Goal: Use online tool/utility

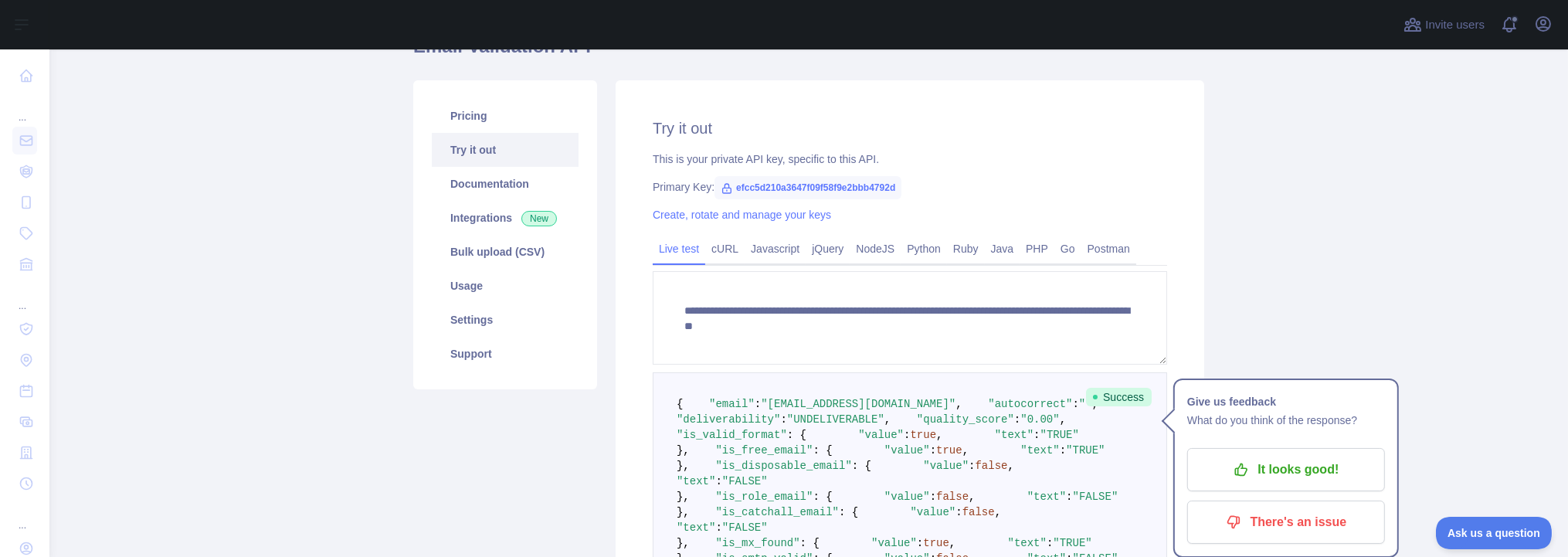
scroll to position [155, 0]
click at [900, 244] on link "Python" at bounding box center [923, 248] width 46 height 25
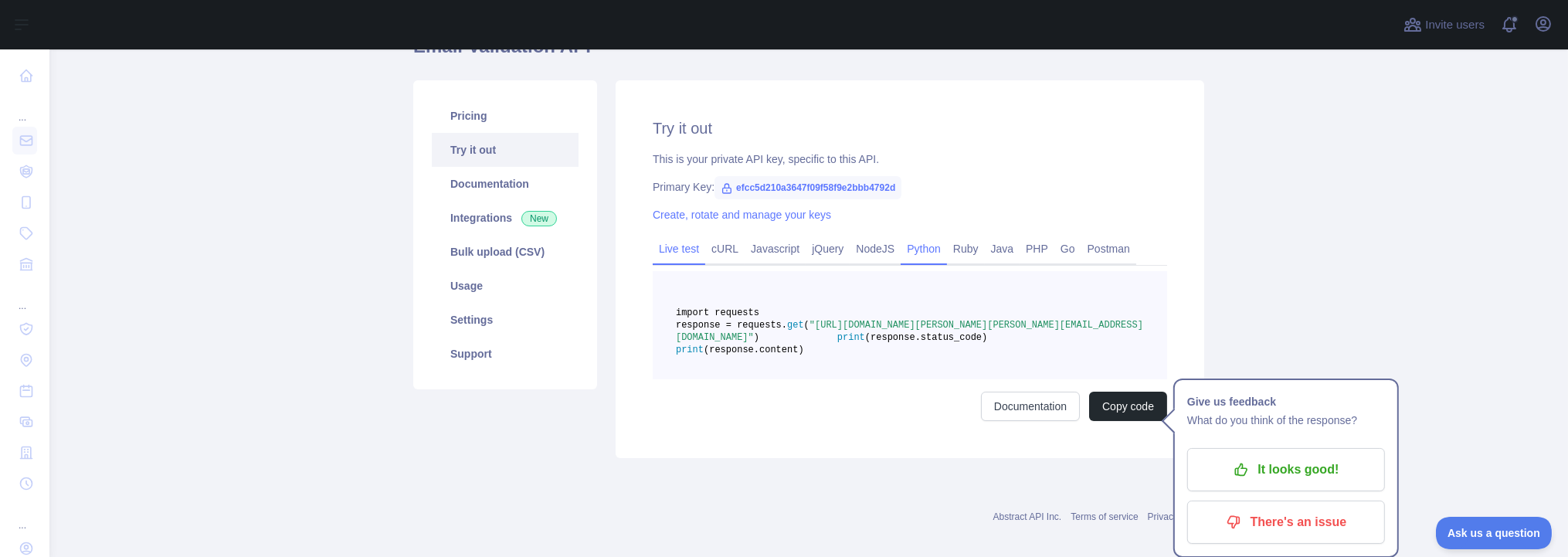
click at [680, 249] on link "Live test" at bounding box center [679, 248] width 53 height 25
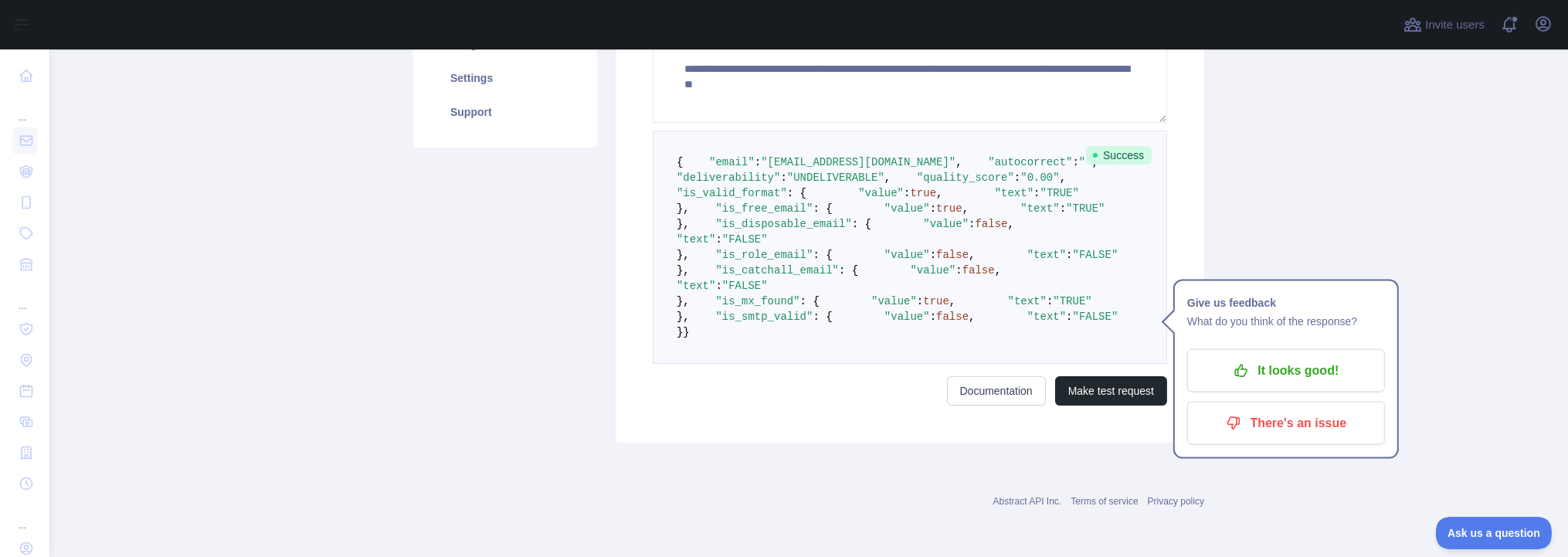
scroll to position [658, 0]
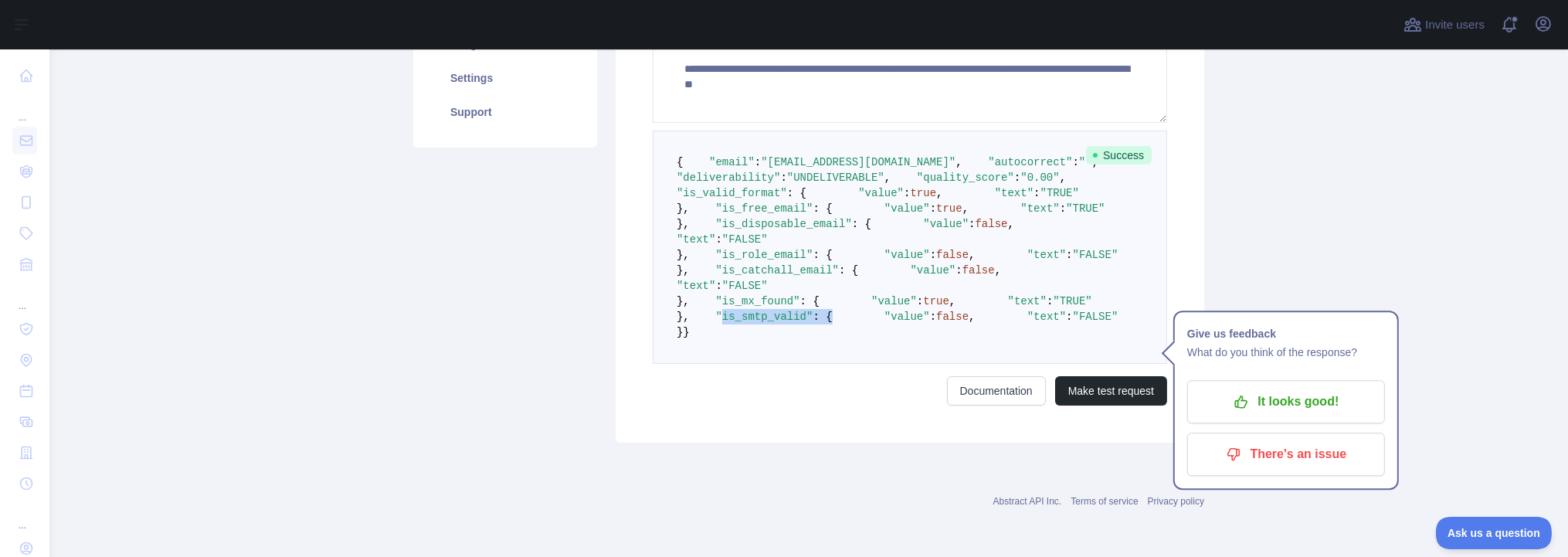
drag, startPoint x: 808, startPoint y: 355, endPoint x: 699, endPoint y: 348, distance: 109.2
click at [699, 348] on pre "{ "email" : "[EMAIL_ADDRESS][DOMAIN_NAME]" , "autocorrect" : "" , "deliverabili…" at bounding box center [909, 246] width 514 height 233
drag, startPoint x: 816, startPoint y: 375, endPoint x: 692, endPoint y: 346, distance: 127.3
click at [692, 346] on pre "{ "email" : "[EMAIL_ADDRESS][DOMAIN_NAME]" , "autocorrect" : "" , "deliverabili…" at bounding box center [909, 246] width 514 height 233
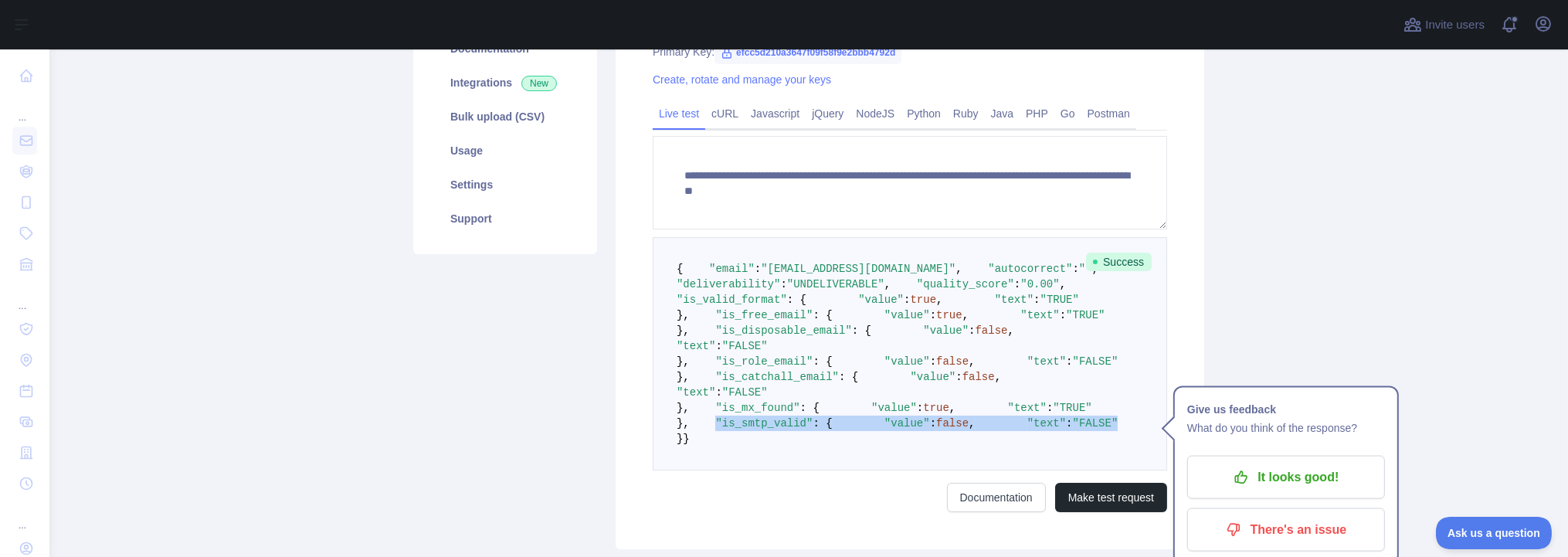
scroll to position [271, 0]
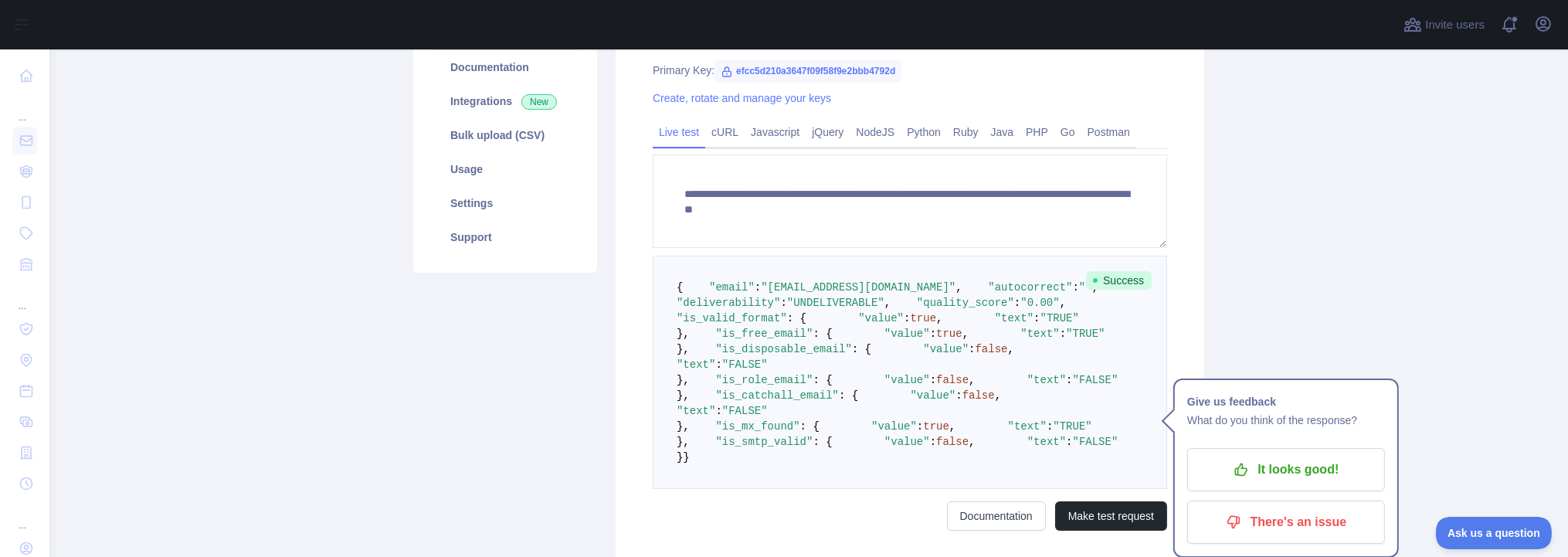
click at [798, 294] on span ""[EMAIL_ADDRESS][DOMAIN_NAME]"" at bounding box center [858, 287] width 194 height 12
click at [776, 294] on span ""[EMAIL_ADDRESS][DOMAIN_NAME]"" at bounding box center [858, 287] width 194 height 12
drag, startPoint x: 750, startPoint y: 298, endPoint x: 815, endPoint y: 298, distance: 65.0
click at [815, 294] on span ""[EMAIL_ADDRESS][DOMAIN_NAME]"" at bounding box center [858, 287] width 194 height 12
click at [859, 309] on span ""UNDELIVERABLE"" at bounding box center [835, 302] width 97 height 12
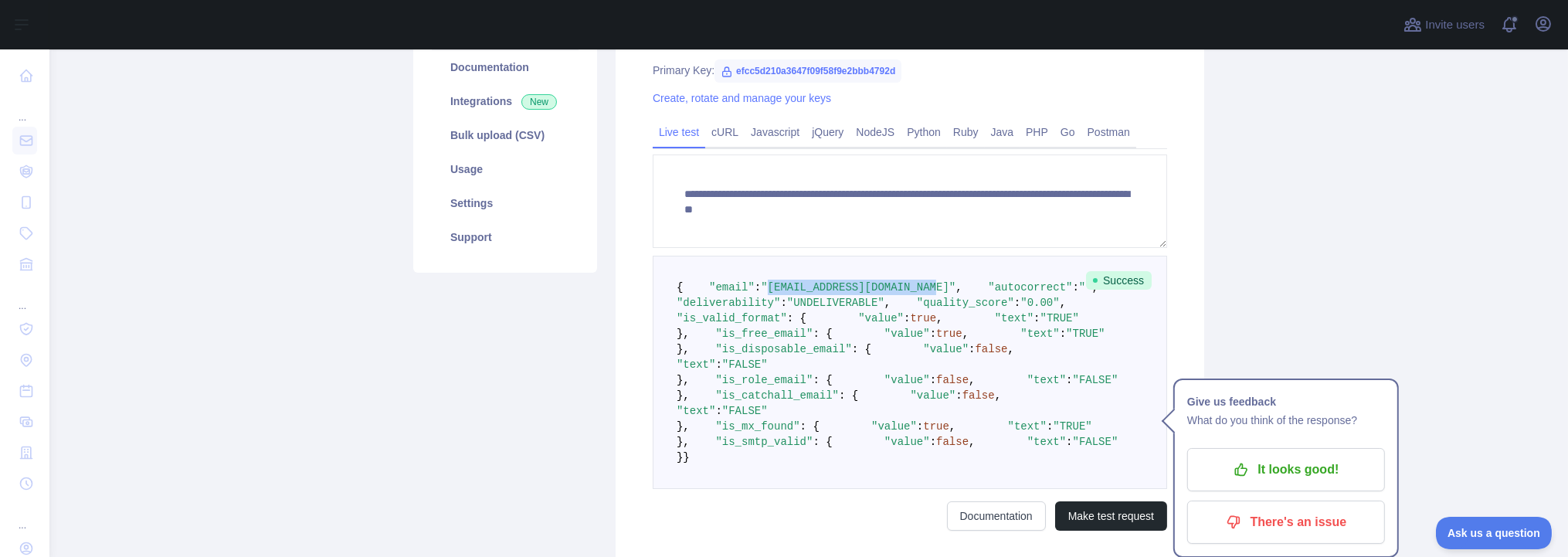
drag, startPoint x: 910, startPoint y: 305, endPoint x: 751, endPoint y: 301, distance: 159.1
click at [760, 294] on span ""[EMAIL_ADDRESS][DOMAIN_NAME]"" at bounding box center [858, 287] width 194 height 12
click at [876, 309] on span ""UNDELIVERABLE"" at bounding box center [835, 302] width 97 height 12
drag, startPoint x: 730, startPoint y: 351, endPoint x: 846, endPoint y: 351, distance: 116.0
click at [846, 351] on pre "{ "email" : "[EMAIL_ADDRESS][DOMAIN_NAME]" , "autocorrect" : "" , "deliverabili…" at bounding box center [909, 372] width 514 height 233
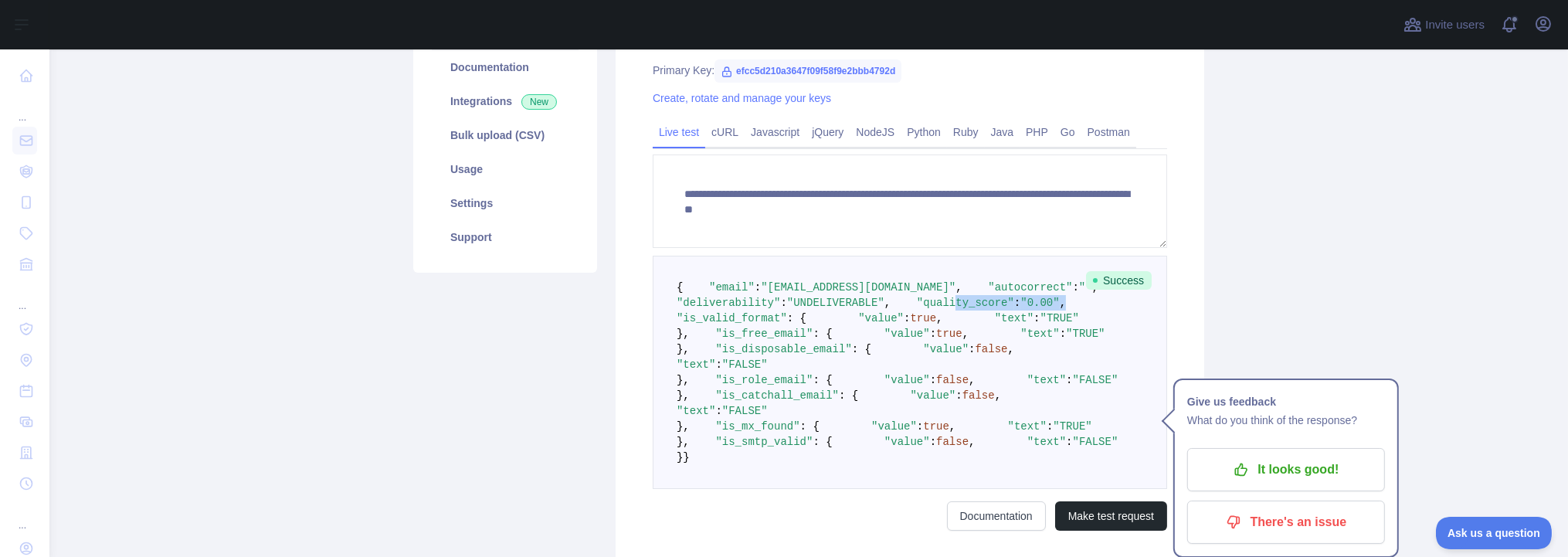
click at [1020, 309] on span ""0.00"" at bounding box center [1039, 302] width 39 height 12
click at [878, 294] on span ""[EMAIL_ADDRESS][DOMAIN_NAME]"" at bounding box center [858, 287] width 194 height 12
drag, startPoint x: 909, startPoint y: 303, endPoint x: 759, endPoint y: 303, distance: 150.0
click at [760, 294] on span ""[EMAIL_ADDRESS][DOMAIN_NAME]"" at bounding box center [858, 287] width 194 height 12
click at [868, 309] on span ""UNDELIVERABLE"" at bounding box center [835, 302] width 97 height 12
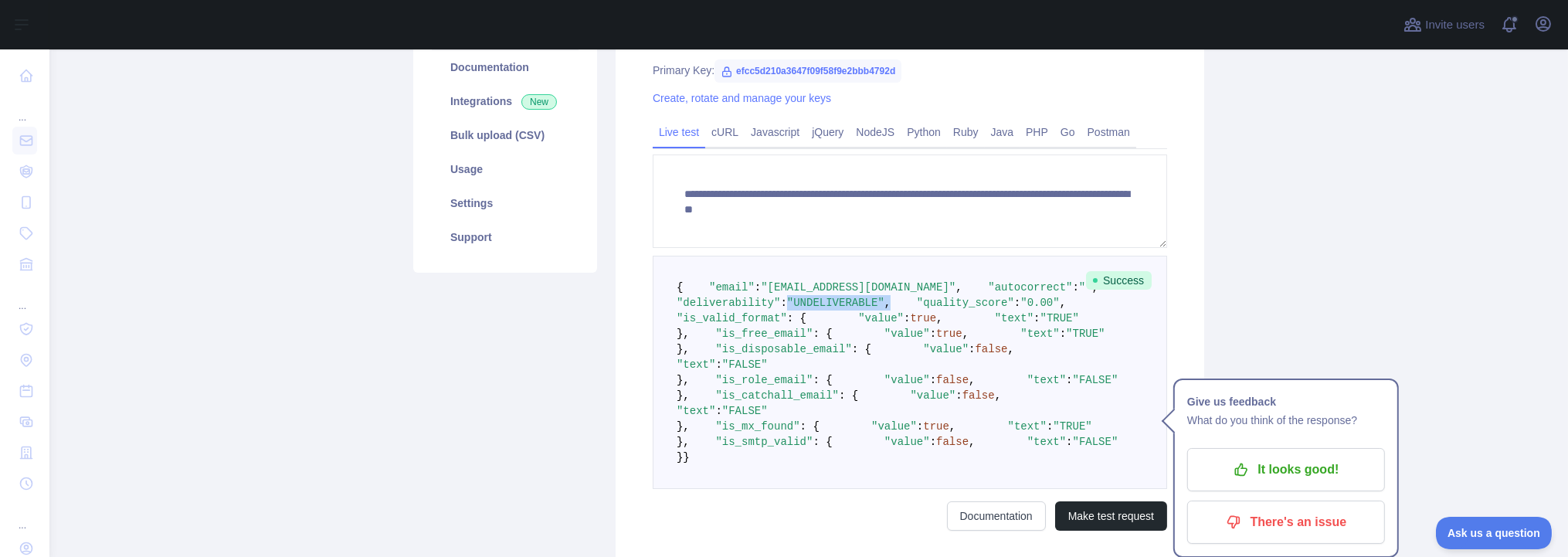
drag, startPoint x: 918, startPoint y: 334, endPoint x: 801, endPoint y: 335, distance: 117.0
click at [801, 335] on pre "{ "email" : "[EMAIL_ADDRESS][DOMAIN_NAME]" , "autocorrect" : "" , "deliverabili…" at bounding box center [909, 372] width 514 height 233
click at [975, 355] on pre "{ "email" : "[EMAIL_ADDRESS][DOMAIN_NAME]" , "autocorrect" : "" , "deliverabili…" at bounding box center [909, 372] width 514 height 233
